Goal: Information Seeking & Learning: Check status

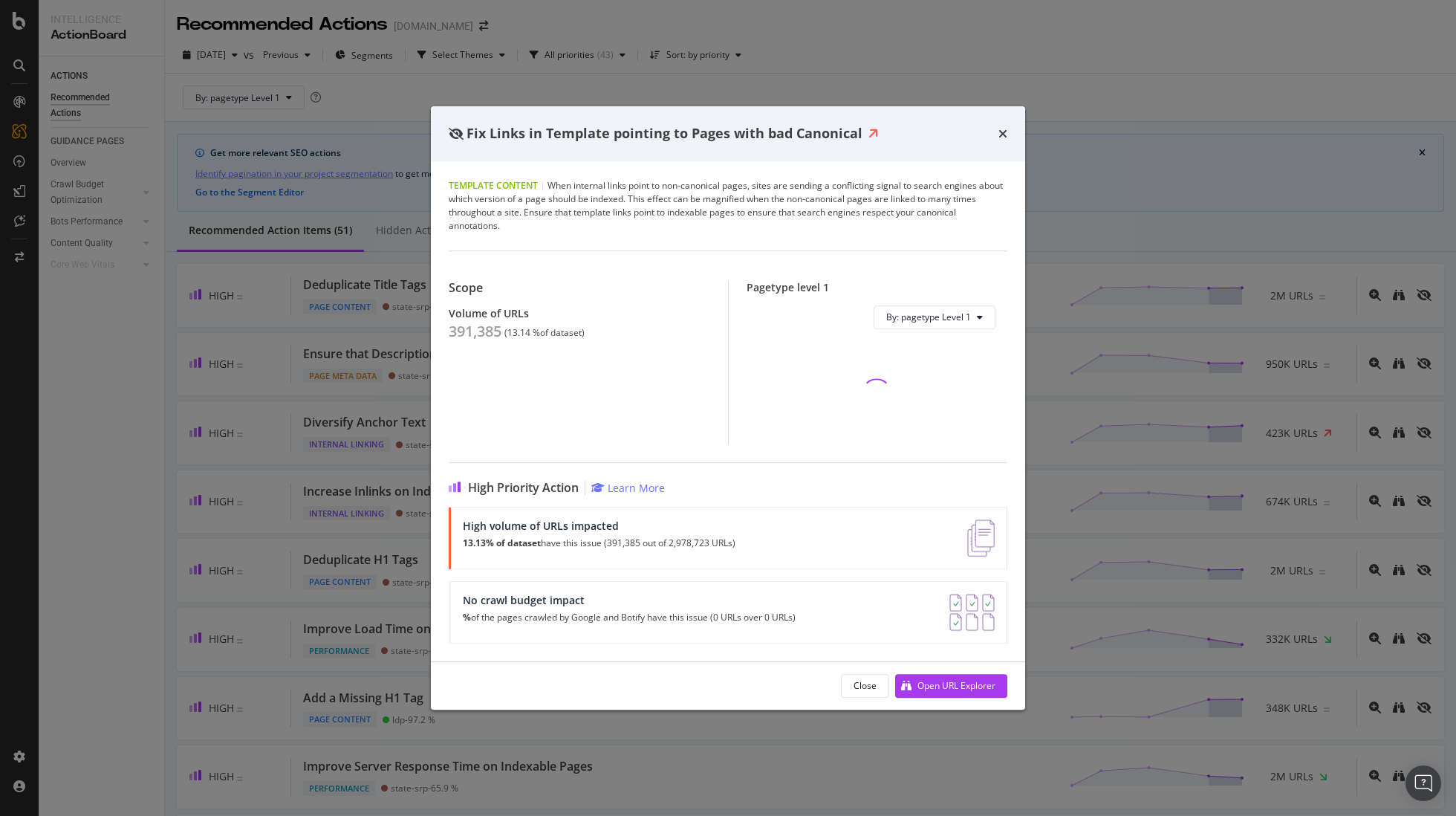
click at [998, 133] on icon "times" at bounding box center [1002, 134] width 9 height 12
